Goal: Task Accomplishment & Management: Complete application form

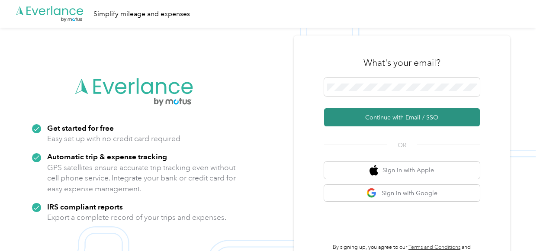
click at [394, 119] on button "Continue with Email / SSO" at bounding box center [402, 117] width 156 height 18
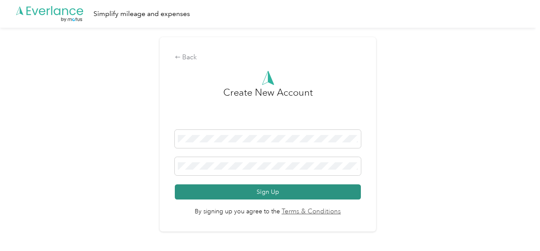
click at [270, 190] on button "Sign Up" at bounding box center [268, 191] width 186 height 15
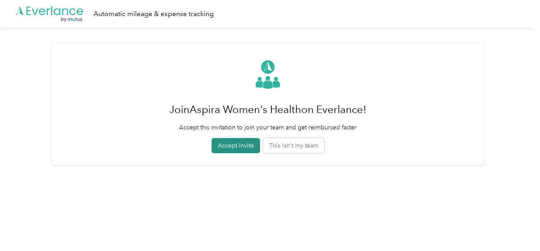
click at [235, 145] on button "Accept invite" at bounding box center [236, 145] width 48 height 15
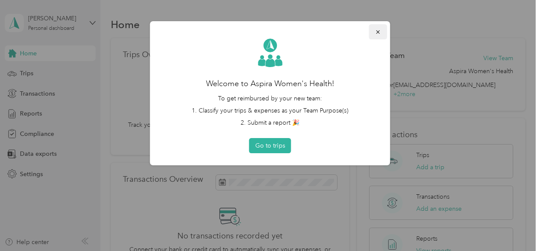
click at [378, 33] on icon "button" at bounding box center [378, 32] width 6 height 6
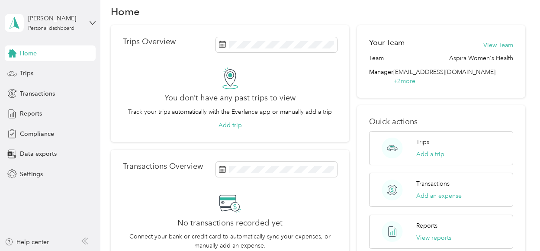
scroll to position [13, 0]
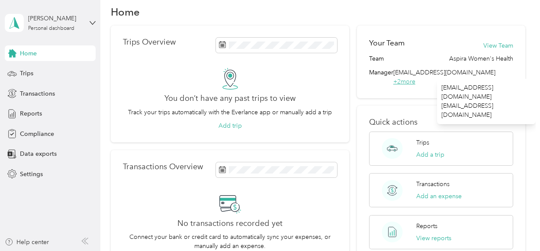
click at [416, 78] on span "+ 2 more" at bounding box center [405, 81] width 22 height 7
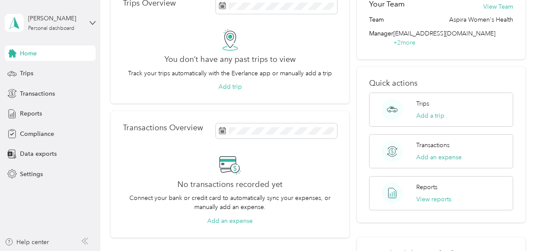
scroll to position [52, 0]
click at [428, 111] on button "Add a trip" at bounding box center [431, 115] width 28 height 9
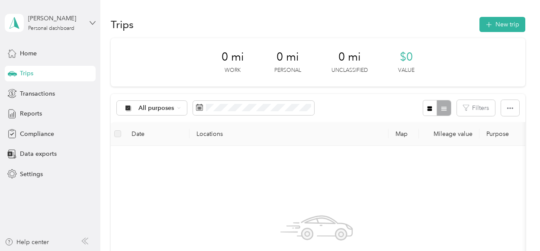
click at [90, 24] on icon at bounding box center [93, 23] width 6 height 6
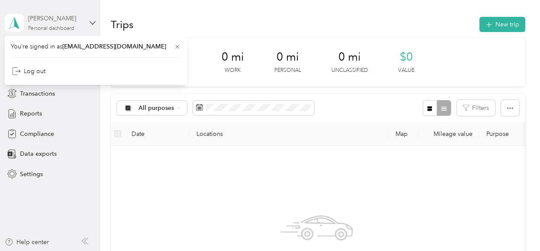
click at [66, 19] on div "[PERSON_NAME]" at bounding box center [55, 18] width 54 height 9
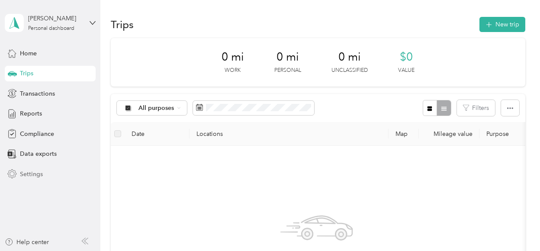
click at [30, 176] on span "Settings" at bounding box center [31, 174] width 23 height 9
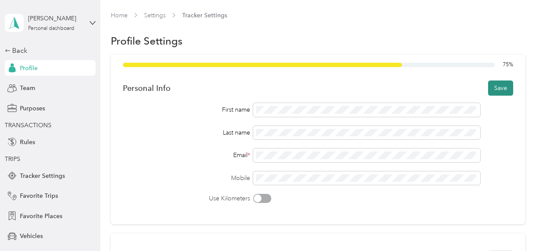
click at [494, 91] on button "Save" at bounding box center [500, 88] width 25 height 15
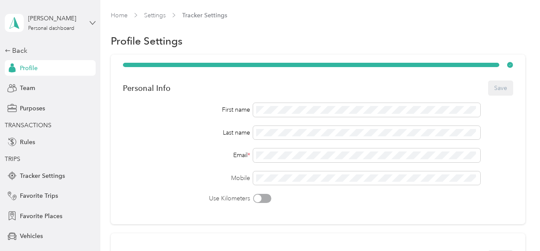
click at [90, 21] on icon at bounding box center [93, 23] width 6 height 6
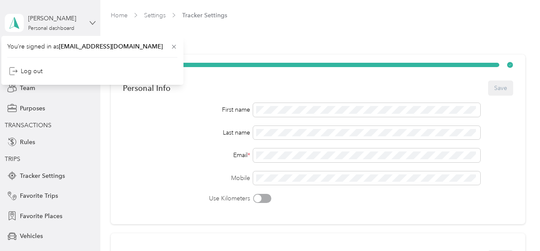
click at [90, 21] on icon at bounding box center [93, 23] width 6 height 6
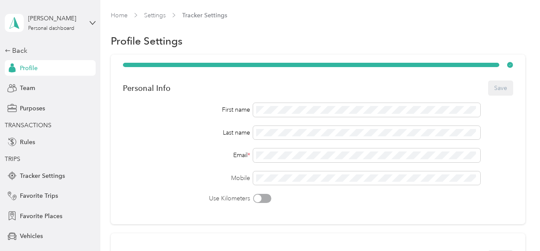
scroll to position [68, 0]
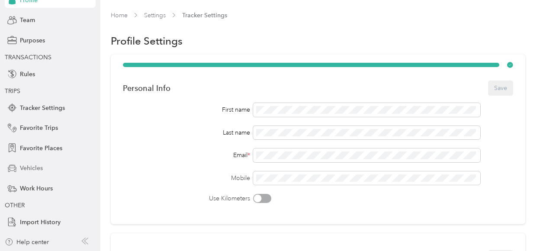
click at [26, 165] on span "Vehicles" at bounding box center [31, 168] width 23 height 9
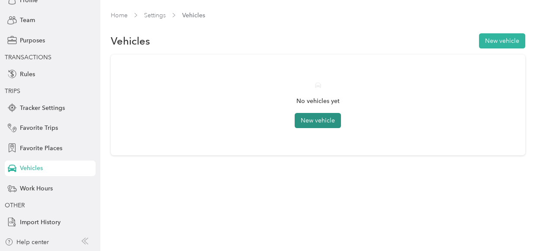
click at [310, 121] on button "New vehicle" at bounding box center [318, 120] width 46 height 15
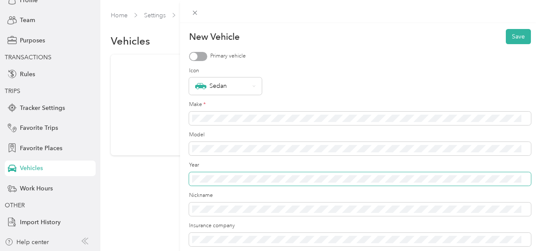
click at [208, 175] on span at bounding box center [360, 179] width 342 height 14
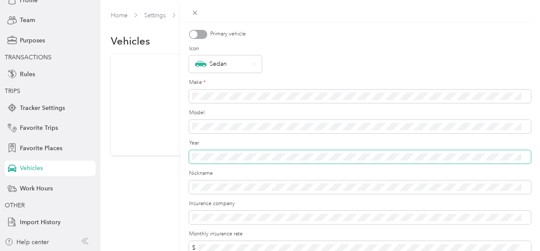
scroll to position [27, 0]
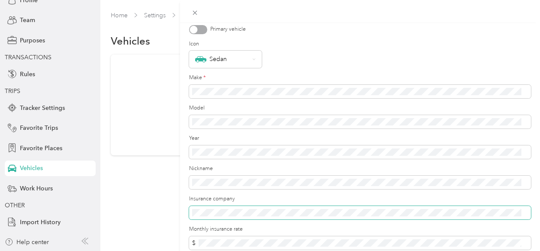
click at [206, 219] on span at bounding box center [360, 213] width 342 height 14
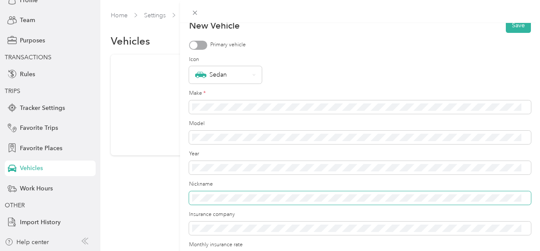
scroll to position [0, 0]
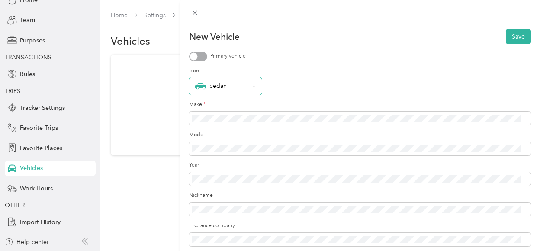
click at [254, 87] on icon at bounding box center [253, 85] width 3 height 3
click at [204, 57] on div at bounding box center [198, 56] width 18 height 9
click at [513, 40] on button "Save" at bounding box center [518, 36] width 25 height 15
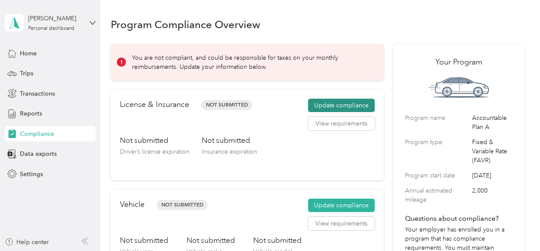
click at [337, 107] on button "Update compliance" at bounding box center [341, 106] width 67 height 14
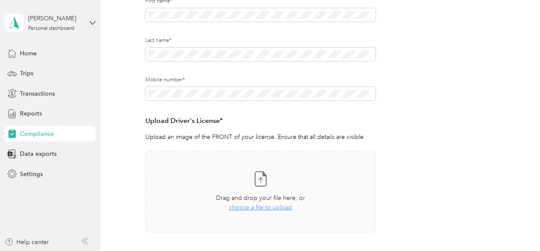
scroll to position [135, 0]
click at [259, 207] on span "choose a file to upload" at bounding box center [260, 207] width 63 height 7
click at [246, 207] on span "choose a file to upload" at bounding box center [260, 207] width 63 height 7
click at [249, 206] on span "choose a file to upload" at bounding box center [260, 207] width 63 height 7
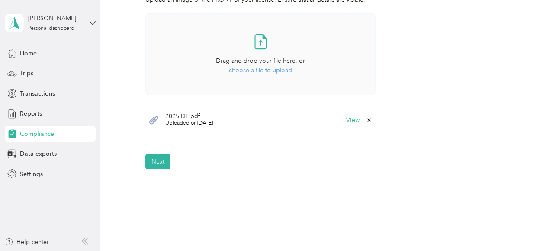
scroll to position [272, 0]
click at [156, 158] on button "Next" at bounding box center [157, 161] width 25 height 15
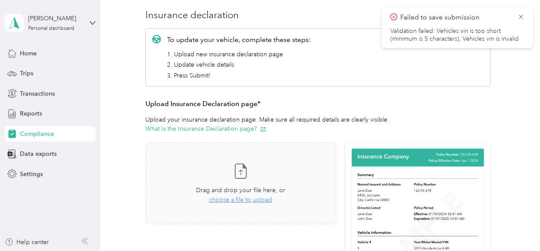
scroll to position [104, 0]
click at [235, 200] on span "choose a file to upload" at bounding box center [240, 199] width 63 height 7
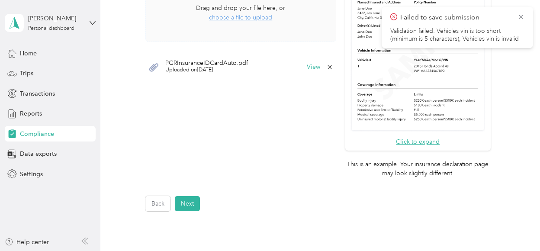
scroll to position [287, 0]
click at [184, 200] on button "Next" at bounding box center [187, 203] width 25 height 15
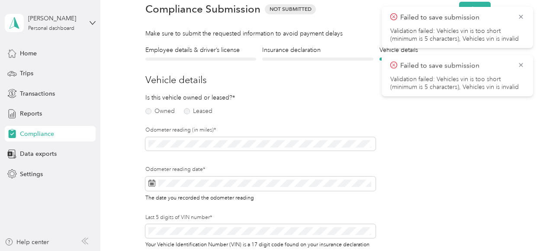
scroll to position [10, 0]
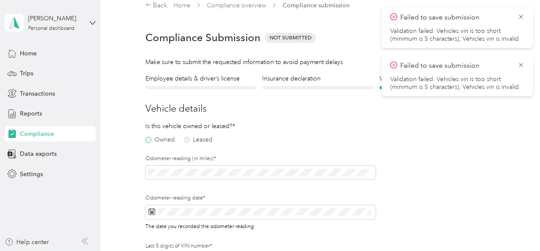
click at [149, 139] on label "Owned" at bounding box center [159, 140] width 29 height 6
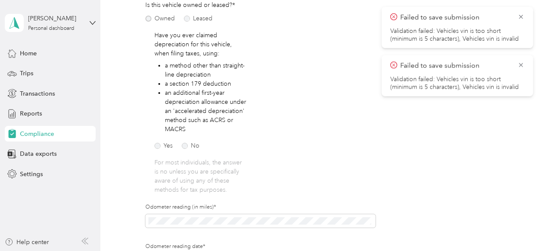
scroll to position [131, 0]
click at [186, 149] on label "No" at bounding box center [191, 147] width 18 height 6
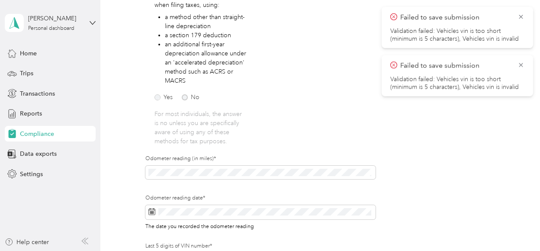
scroll to position [180, 0]
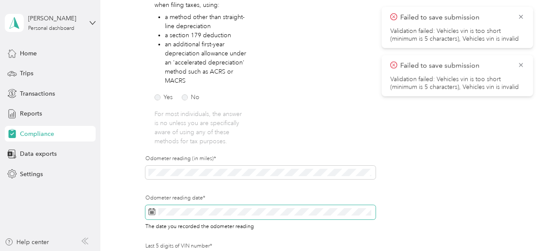
click at [152, 211] on rect at bounding box center [152, 211] width 1 height 1
click at [151, 213] on rect at bounding box center [151, 213] width 1 height 1
click at [152, 212] on icon at bounding box center [152, 211] width 7 height 7
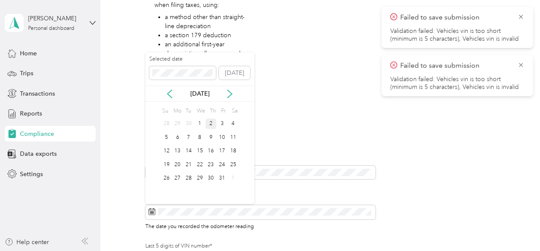
click at [212, 124] on div "2" at bounding box center [211, 124] width 11 height 11
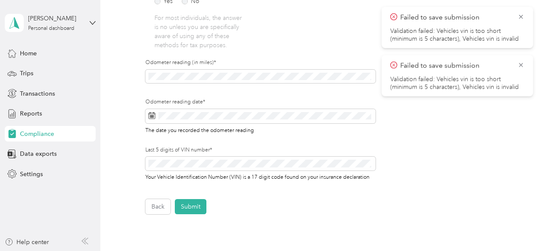
scroll to position [279, 0]
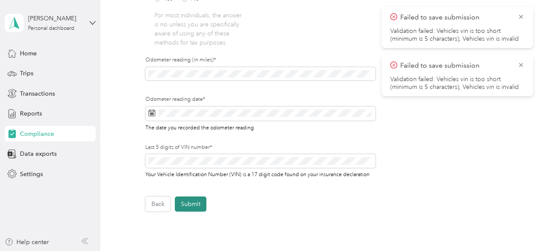
click at [193, 208] on button "Submit" at bounding box center [191, 204] width 32 height 15
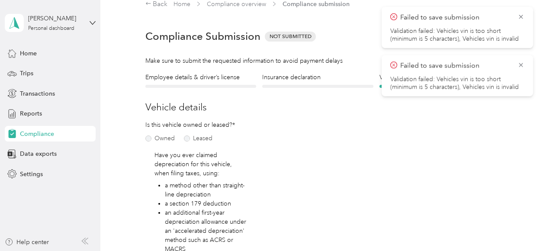
scroll to position [10, 0]
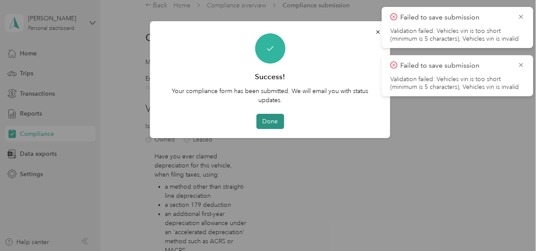
click at [267, 121] on button "Done" at bounding box center [270, 121] width 28 height 15
